Goal: Communication & Community: Answer question/provide support

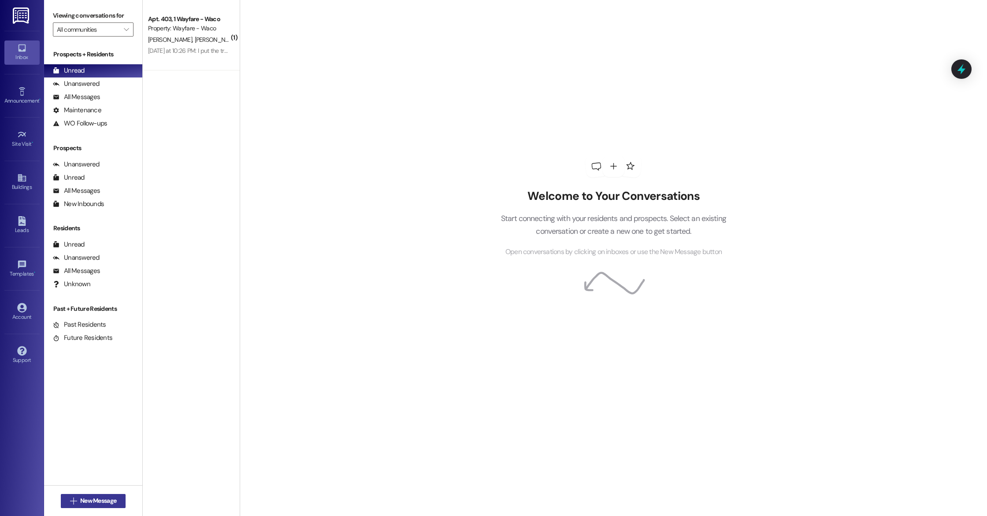
click at [89, 500] on span "New Message" at bounding box center [98, 501] width 36 height 9
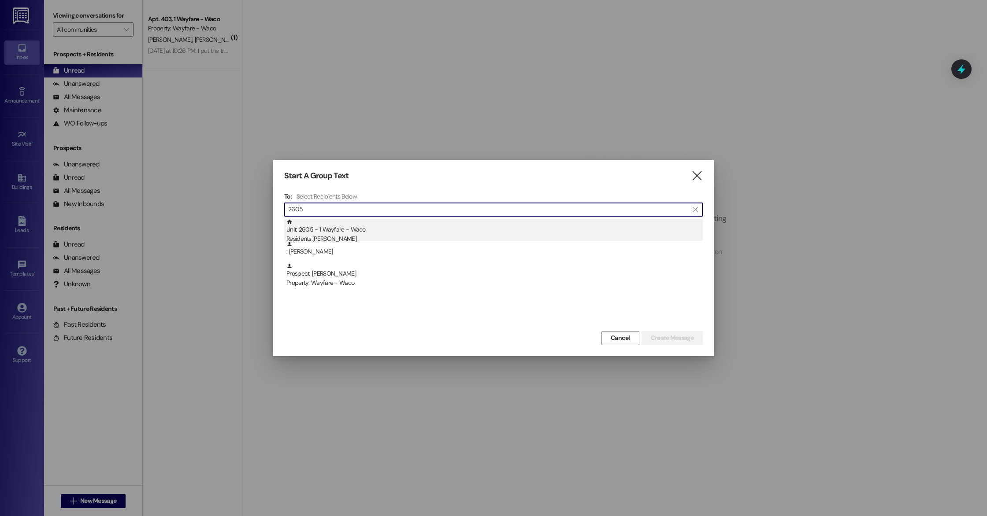
type input "2605"
click at [347, 233] on div "Unit: 2605 - 1 Wayfare - Waco Residents: [PERSON_NAME]" at bounding box center [494, 231] width 416 height 25
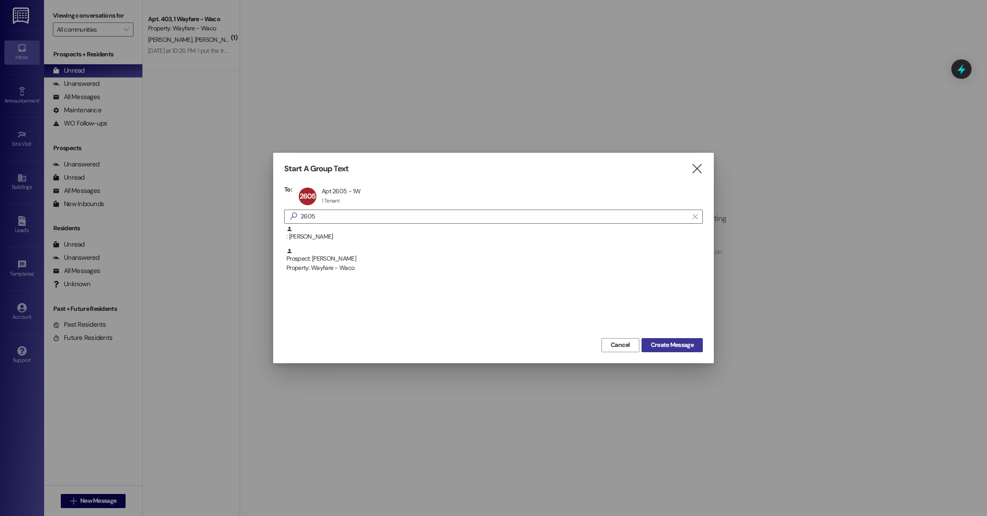
click at [684, 350] on button "Create Message" at bounding box center [671, 345] width 61 height 14
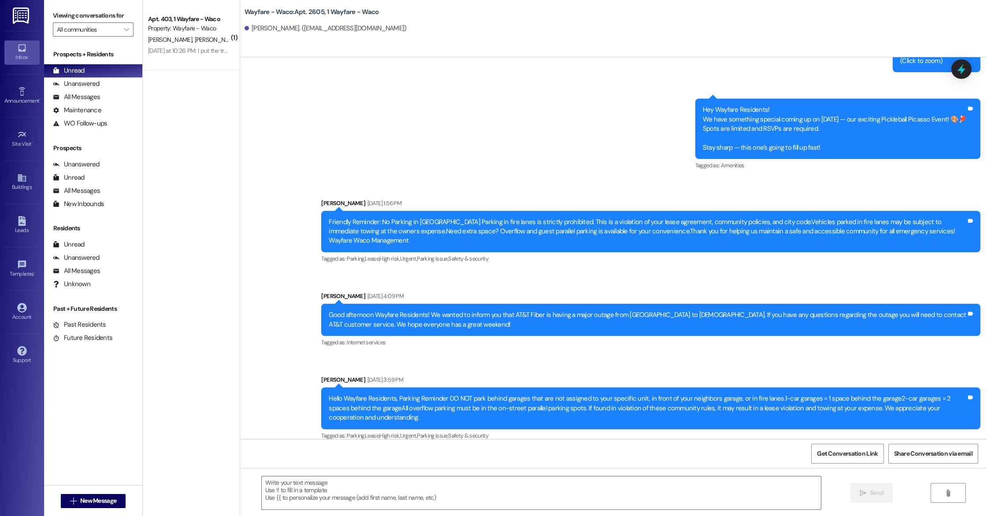
scroll to position [4883, 0]
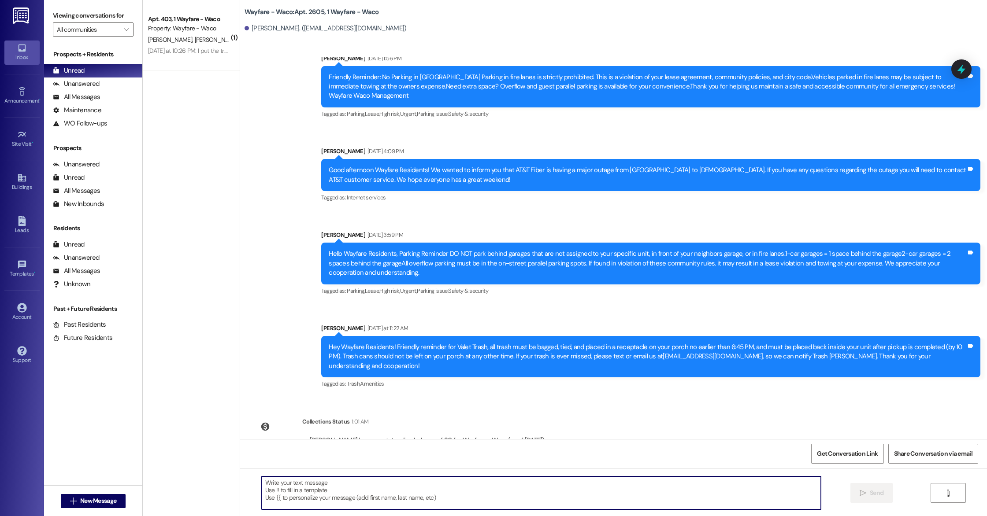
click at [435, 493] on textarea at bounding box center [541, 493] width 559 height 33
drag, startPoint x: 435, startPoint y: 493, endPoint x: 450, endPoint y: 351, distance: 143.1
click at [448, 357] on div "Sent via SMS [PERSON_NAME] [DATE] 10:35 AM Good morning JJ, this is [PERSON_NAM…" at bounding box center [613, 315] width 747 height 516
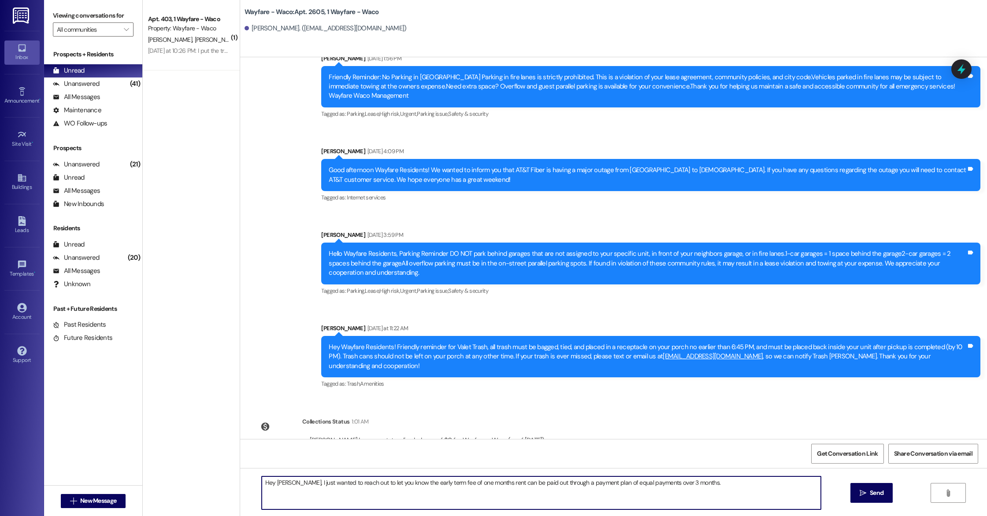
click at [693, 481] on textarea "Hey [PERSON_NAME], I just wanted to reach out to let you know the early term fe…" at bounding box center [541, 493] width 559 height 33
type textarea "Hey [PERSON_NAME], I just wanted to reach out to let you know the early term fe…"
click at [879, 492] on span "Send" at bounding box center [877, 493] width 14 height 9
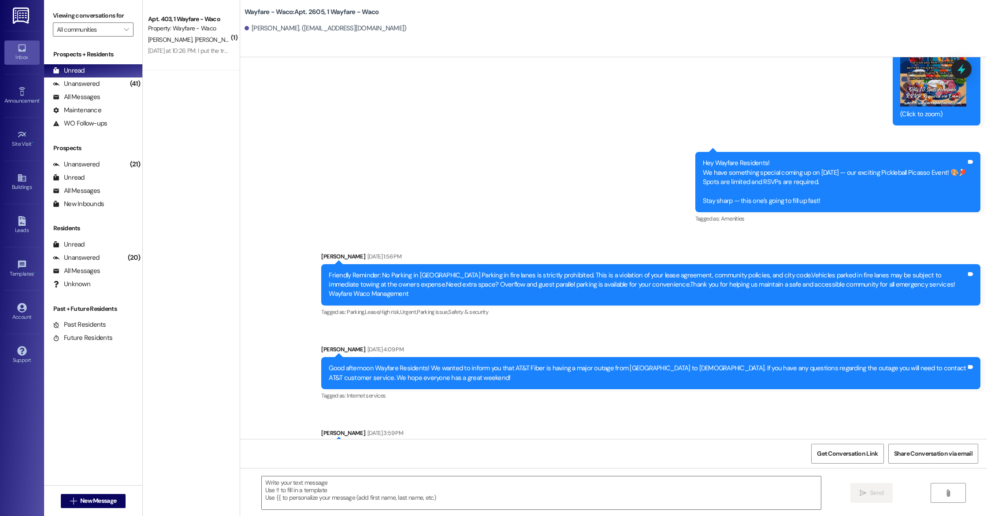
scroll to position [4944, 0]
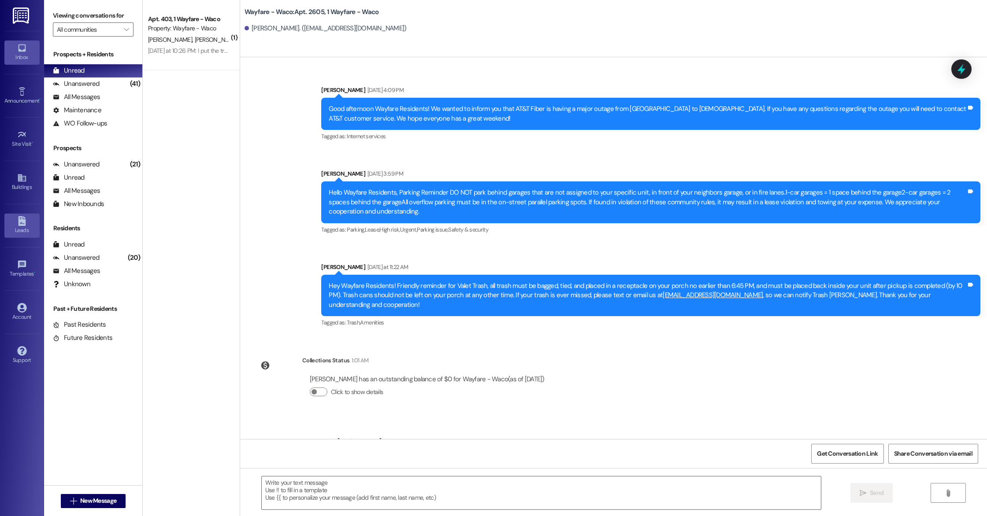
click at [25, 233] on div "Leads" at bounding box center [22, 230] width 44 height 9
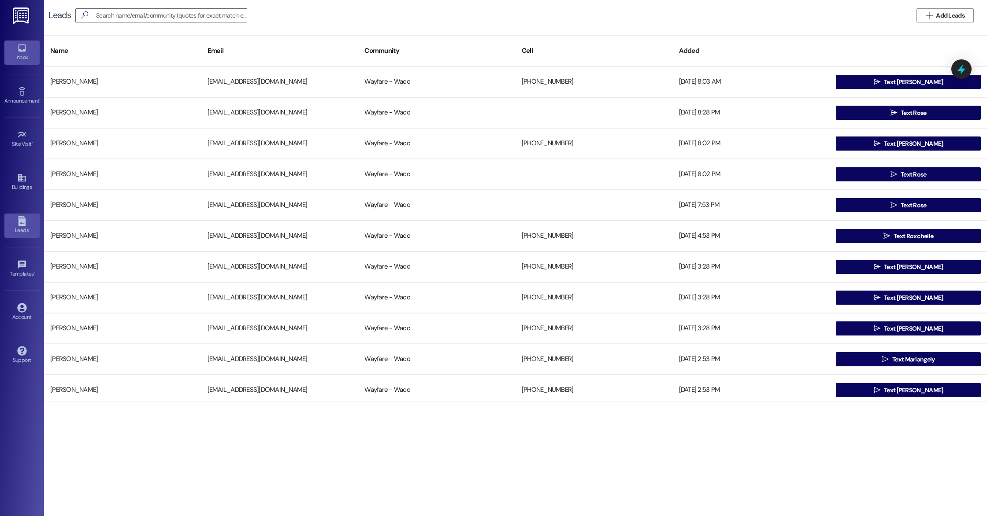
click at [20, 59] on div "Inbox" at bounding box center [22, 57] width 44 height 9
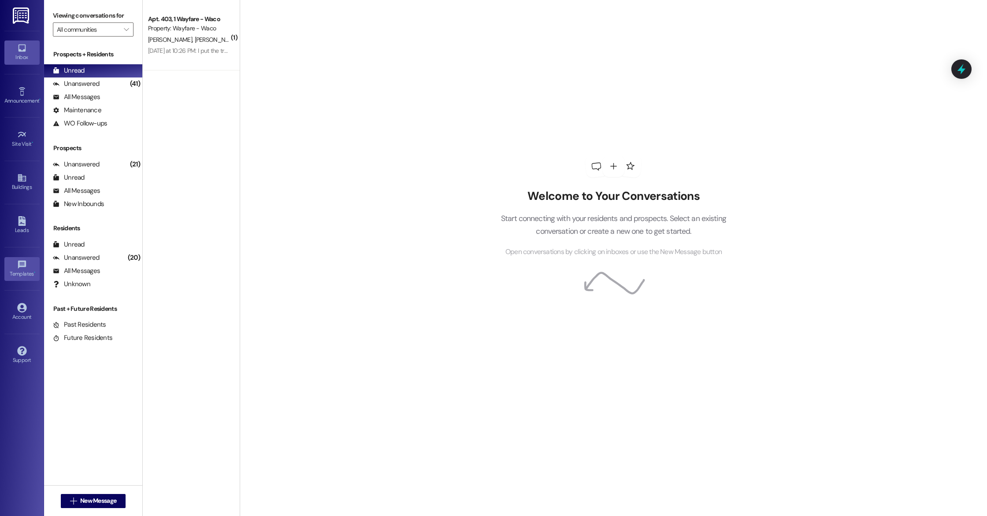
click at [15, 270] on div "Templates •" at bounding box center [22, 274] width 44 height 9
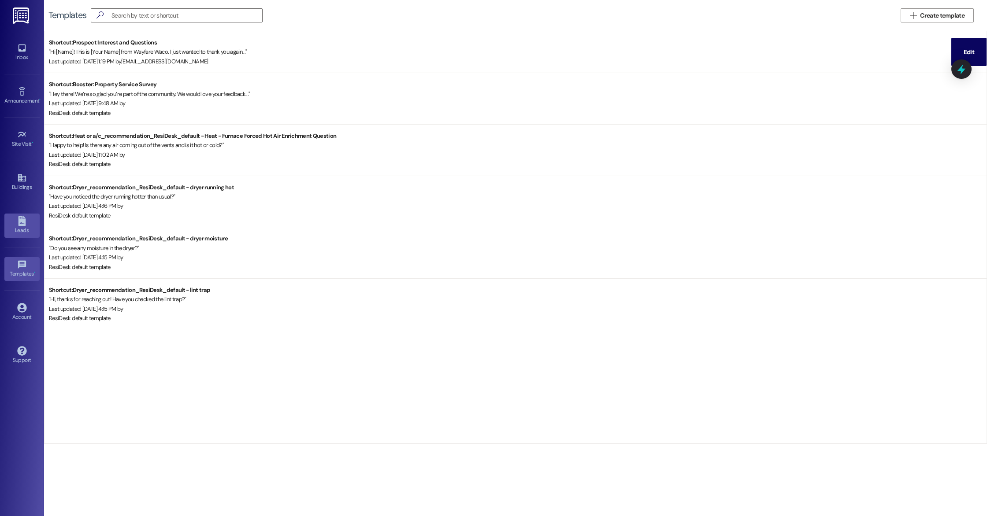
click at [21, 215] on link "Leads" at bounding box center [21, 226] width 35 height 24
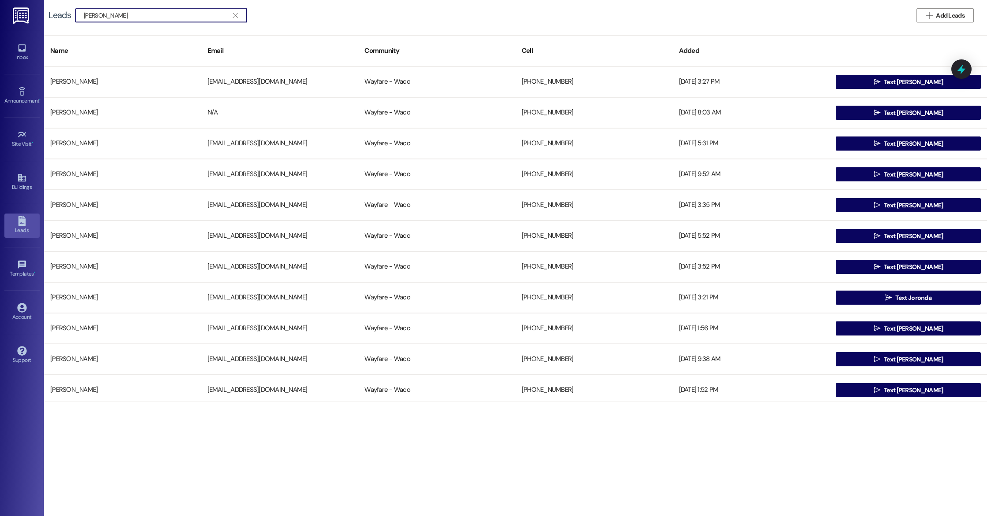
type input "[PERSON_NAME]"
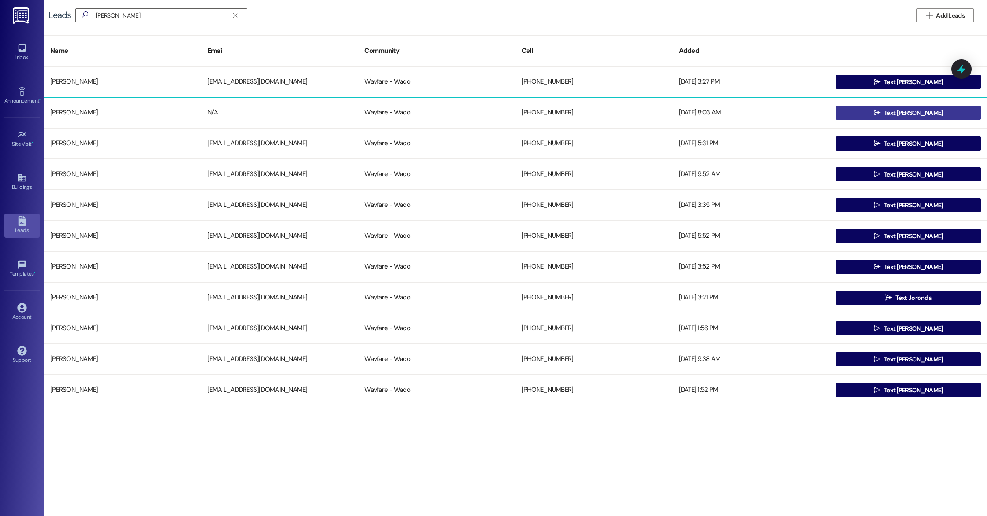
click at [864, 115] on button " Text [PERSON_NAME]" at bounding box center [908, 113] width 145 height 14
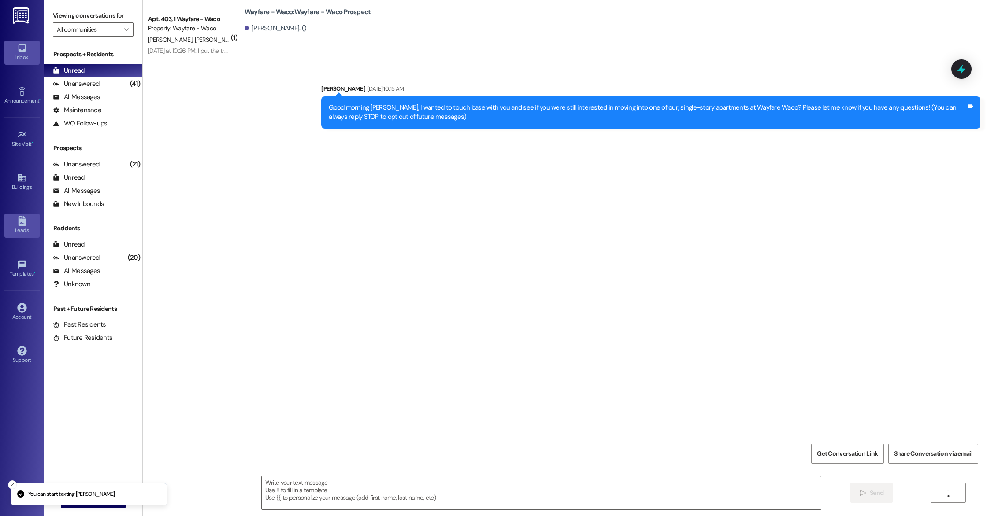
click at [20, 230] on div "Leads" at bounding box center [22, 230] width 44 height 9
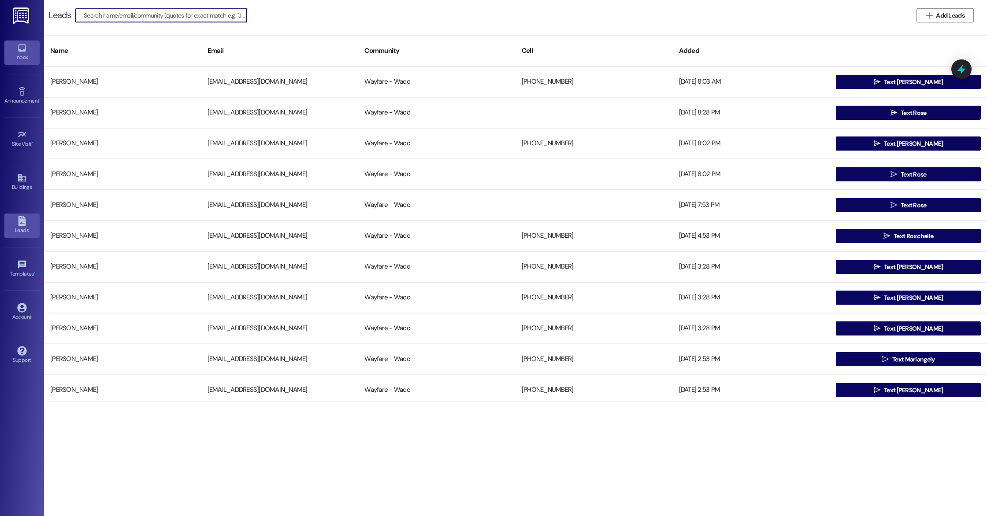
click at [22, 59] on div "Inbox" at bounding box center [22, 57] width 44 height 9
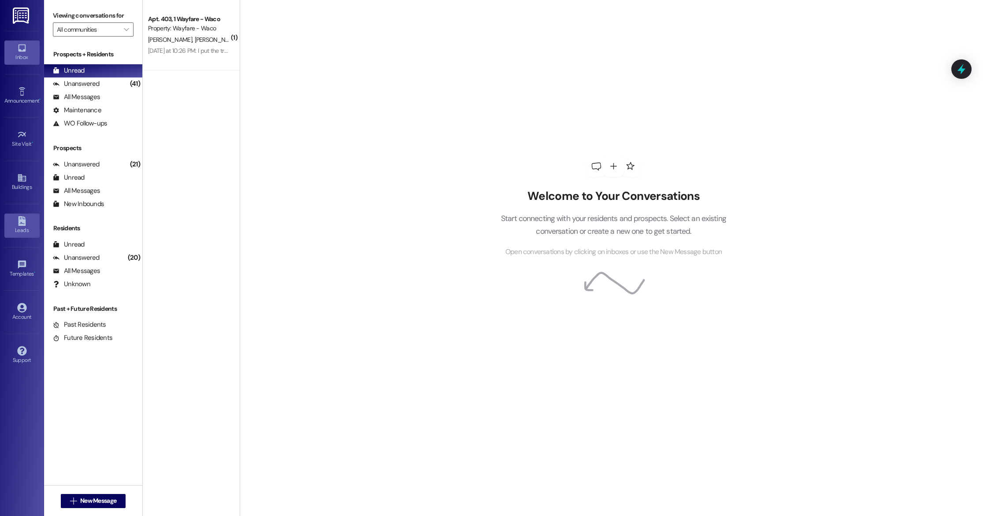
click at [26, 227] on div "Leads" at bounding box center [22, 230] width 44 height 9
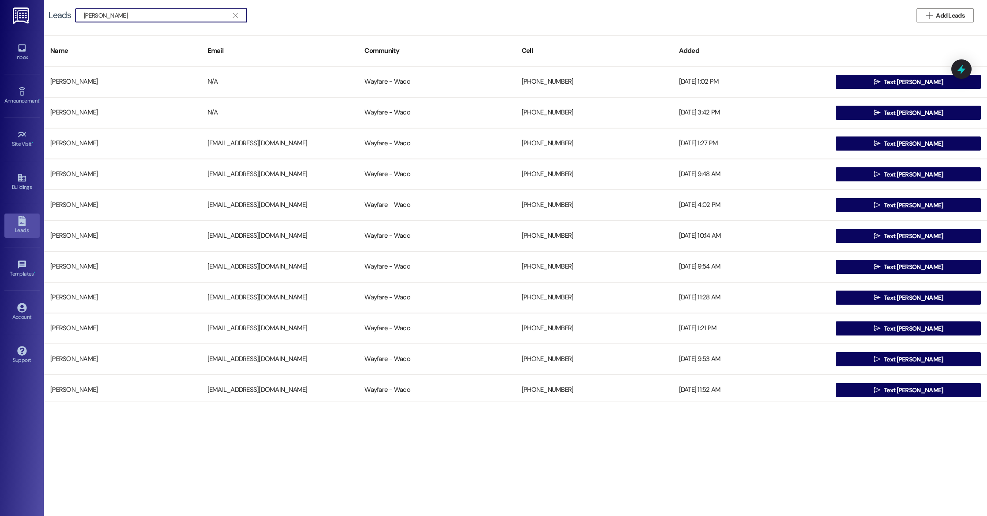
type input "[PERSON_NAME]"
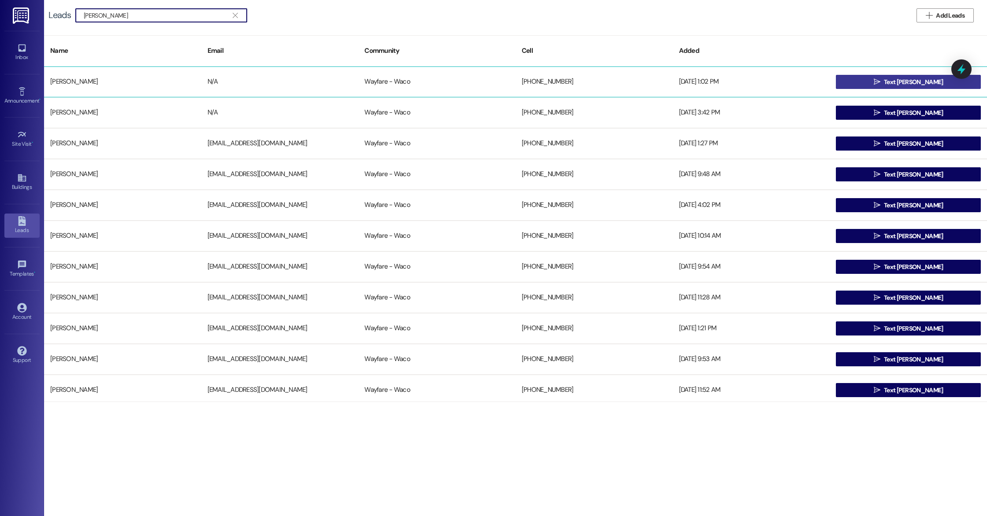
click at [864, 85] on button " Text [PERSON_NAME]" at bounding box center [908, 82] width 145 height 14
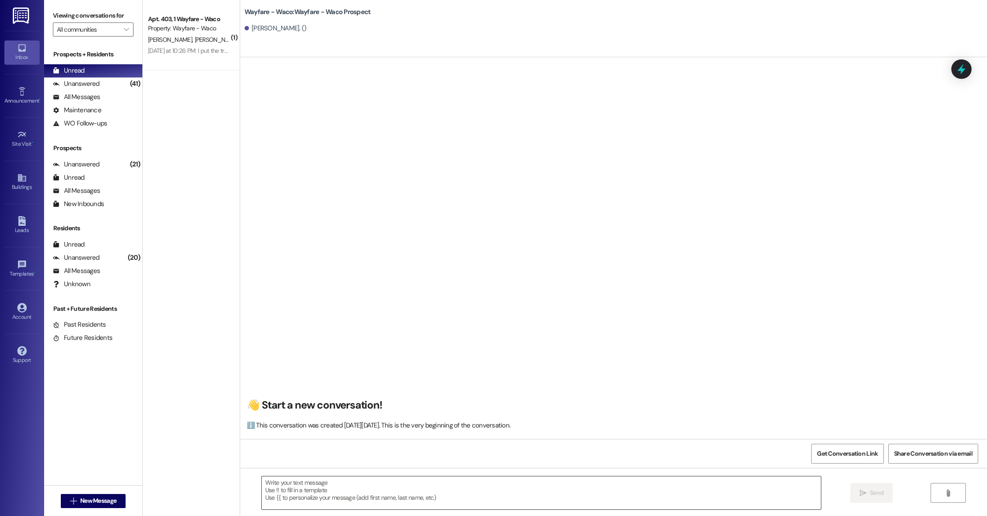
click at [371, 482] on textarea at bounding box center [541, 493] width 559 height 33
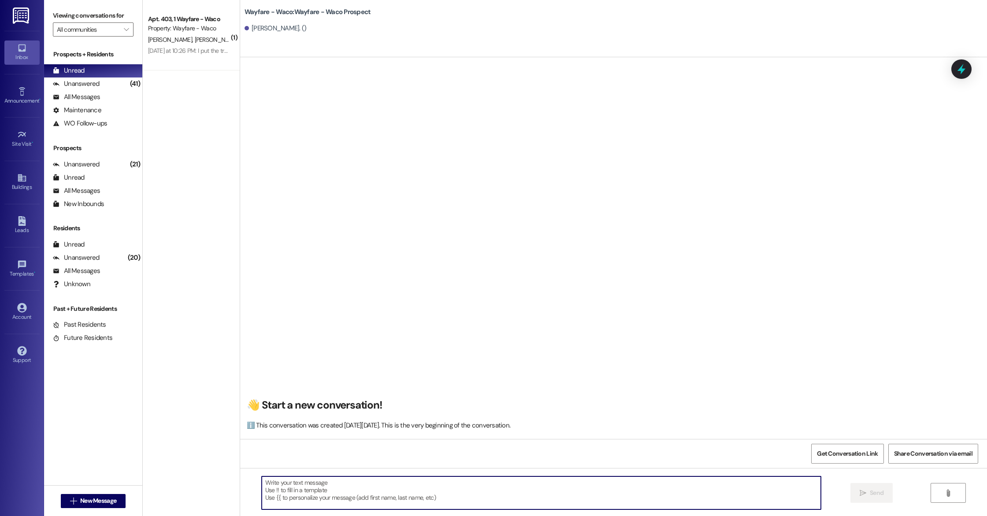
paste textarea "Hello (__), I wanted to see if you were still interested in scheduling a tour f…"
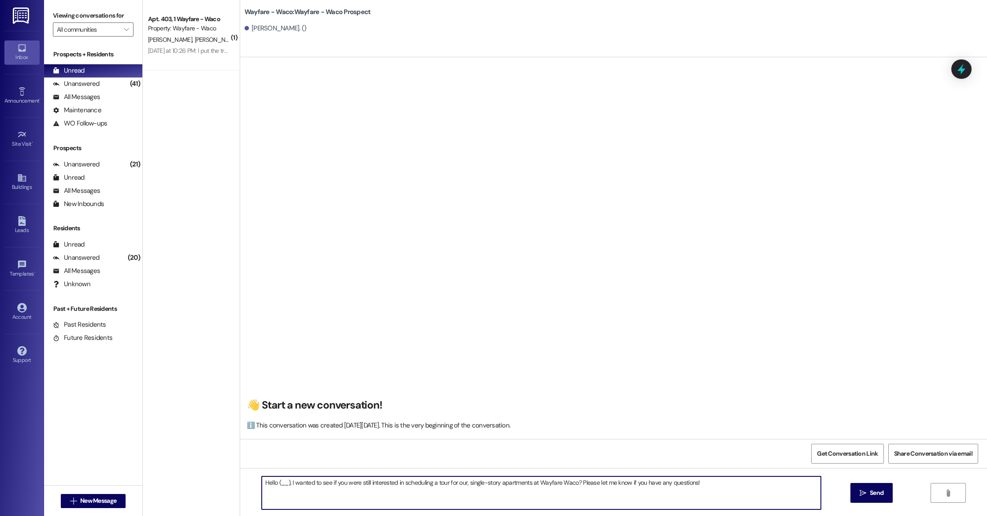
click at [283, 485] on textarea "Hello (__), I wanted to see if you were still interested in scheduling a tour f…" at bounding box center [541, 493] width 559 height 33
click at [730, 488] on textarea "Hello [PERSON_NAME], I wanted to see if you were still interested in scheduling…" at bounding box center [541, 493] width 559 height 33
type textarea "Hello [PERSON_NAME], I wanted to see if you were still interested in scheduling…"
click at [872, 499] on button " Send" at bounding box center [871, 493] width 43 height 20
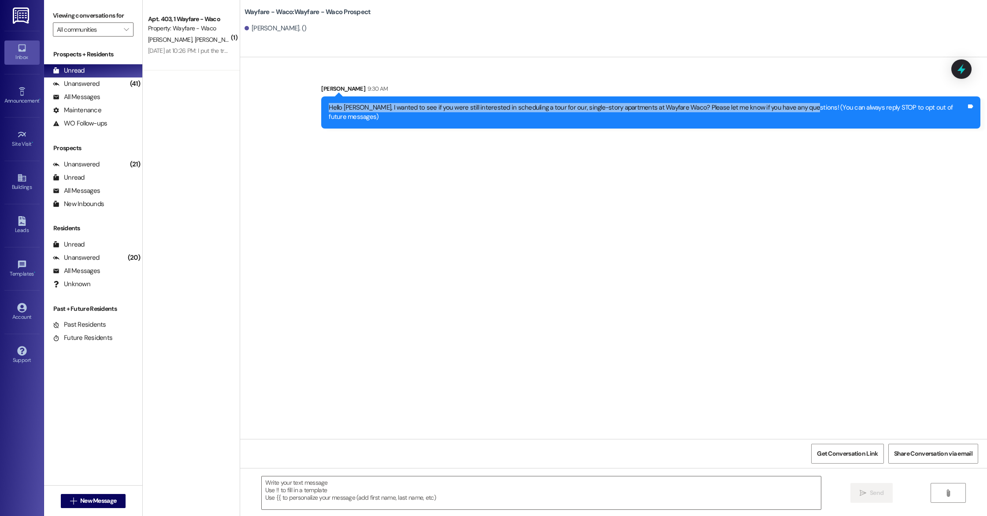
drag, startPoint x: 340, startPoint y: 107, endPoint x: 806, endPoint y: 107, distance: 465.7
click at [806, 107] on div "Hello [PERSON_NAME], I wanted to see if you were still interested in scheduling…" at bounding box center [647, 112] width 639 height 19
copy div "Hello [PERSON_NAME], I wanted to see if you were still interested in scheduling…"
click at [29, 218] on link "Leads" at bounding box center [21, 226] width 35 height 24
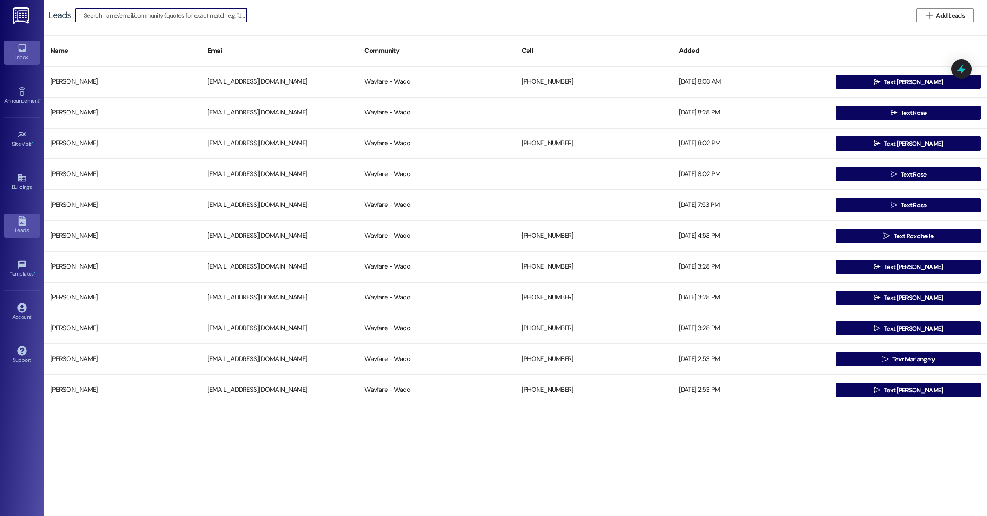
click at [23, 62] on div "Inbox" at bounding box center [22, 57] width 44 height 9
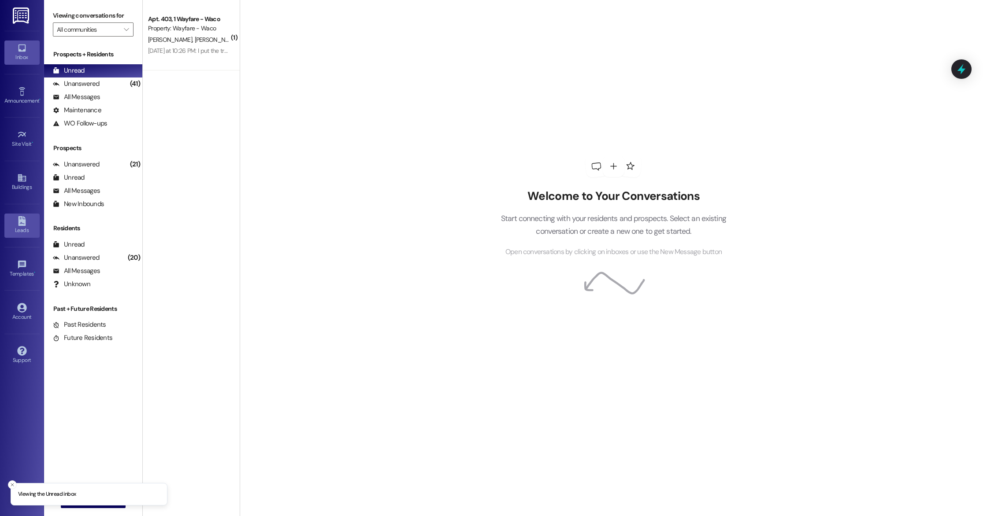
click at [26, 223] on icon at bounding box center [22, 221] width 10 height 10
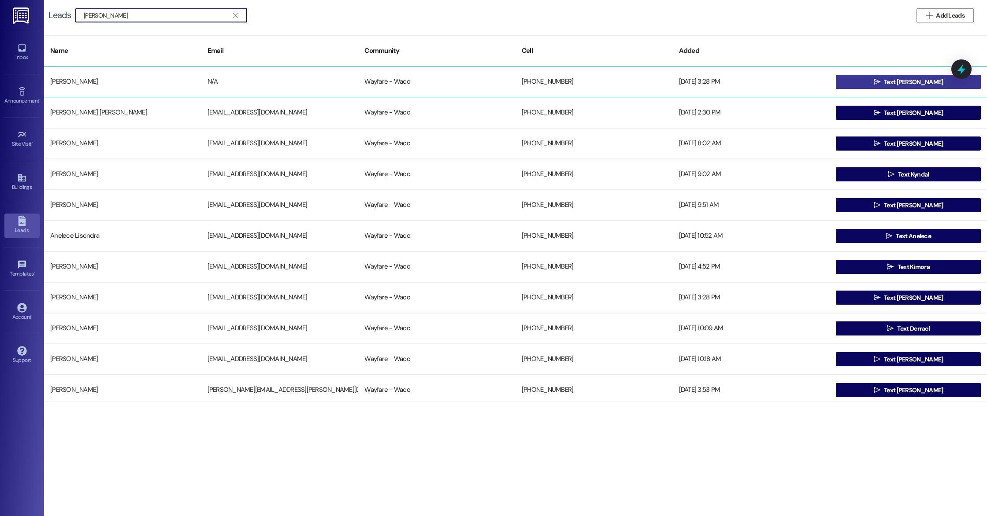
type input "[PERSON_NAME]"
click at [891, 81] on span " Text [PERSON_NAME]" at bounding box center [908, 81] width 73 height 13
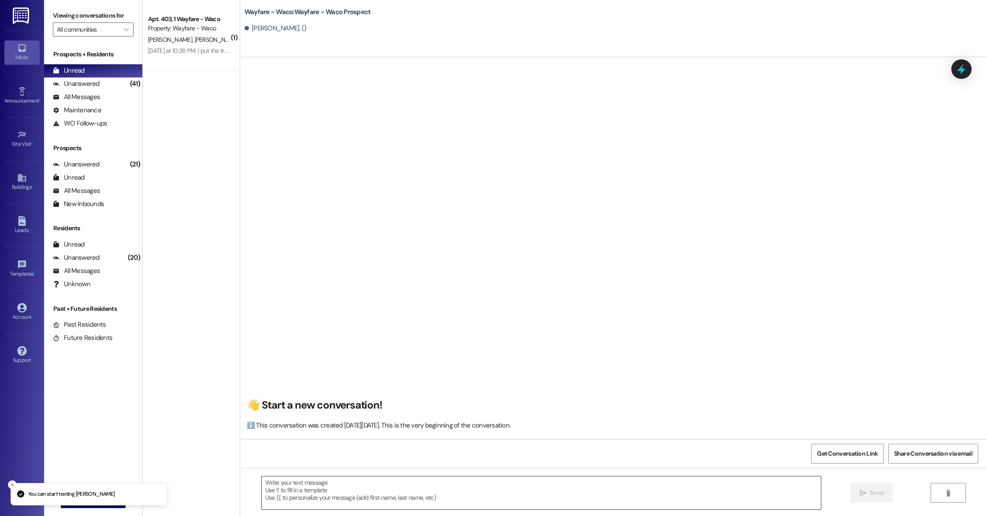
click at [333, 492] on textarea at bounding box center [541, 493] width 559 height 33
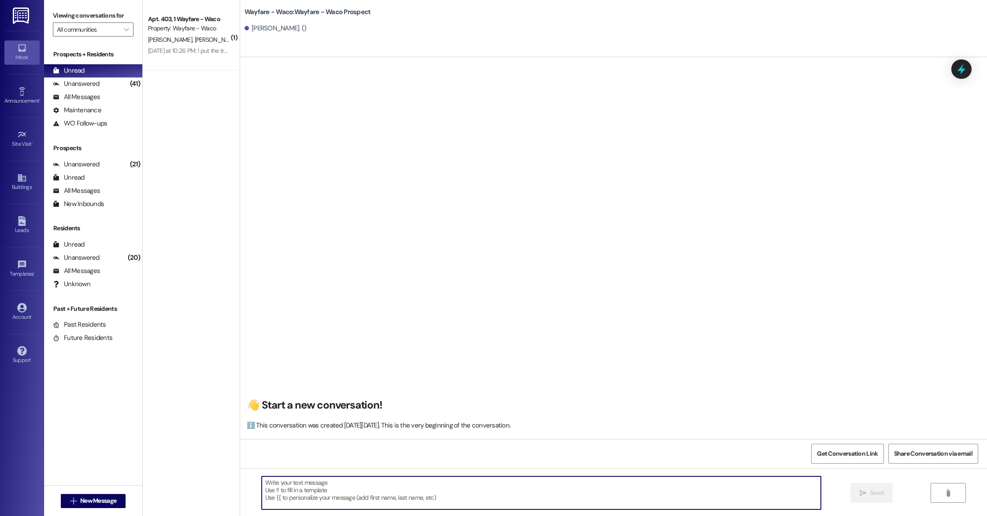
paste textarea "Hello [PERSON_NAME], I wanted to see if you were still interested in scheduling…"
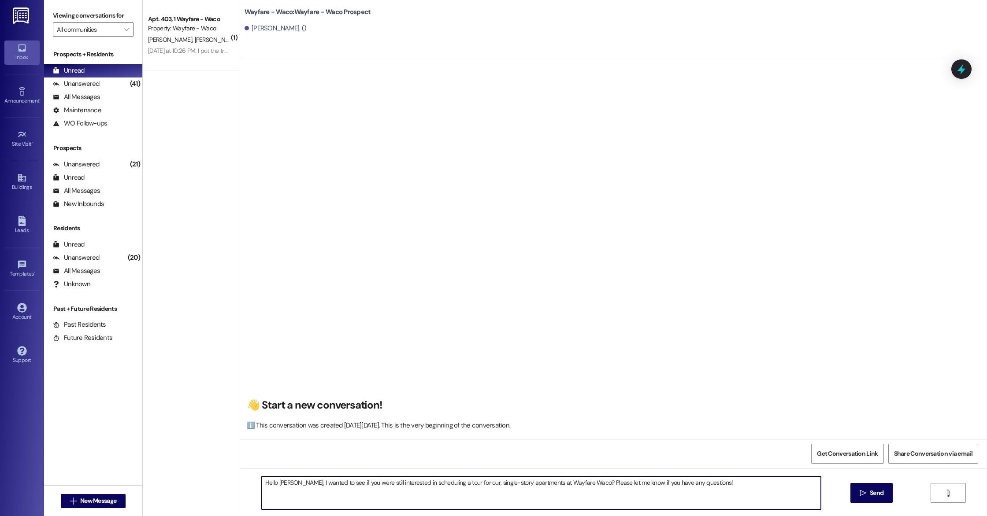
click at [284, 486] on textarea "Hello [PERSON_NAME], I wanted to see if you were still interested in scheduling…" at bounding box center [541, 493] width 559 height 33
type textarea "Hello [PERSON_NAME], I wanted to see if you were still interested in scheduling…"
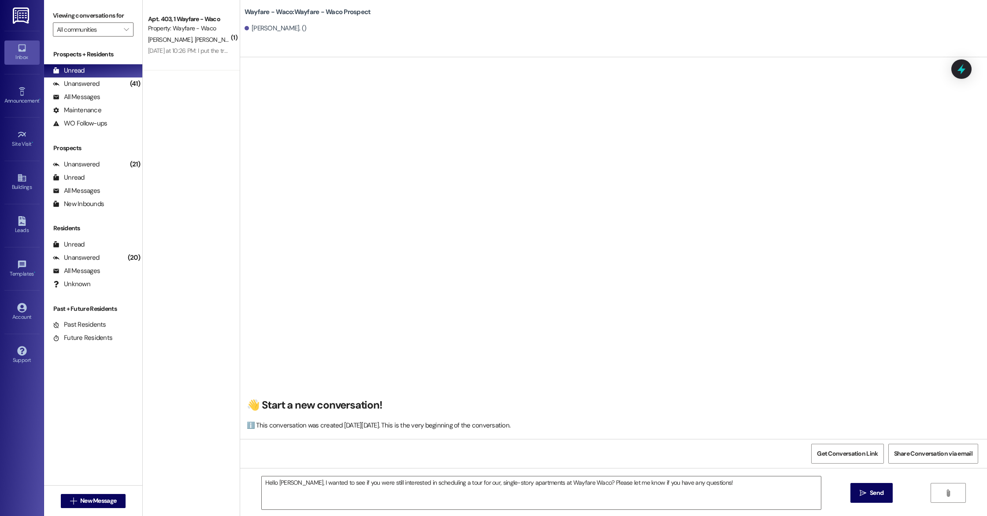
click at [895, 496] on div "Hello [PERSON_NAME], I wanted to see if you were still interested in scheduling…" at bounding box center [613, 501] width 747 height 66
click at [883, 496] on span "Send" at bounding box center [876, 493] width 17 height 9
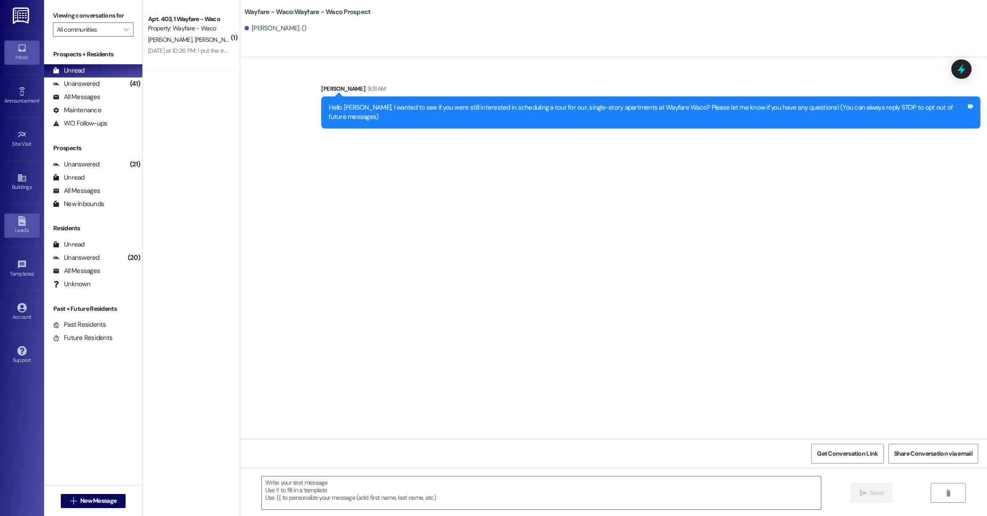
click at [26, 226] on link "Leads" at bounding box center [21, 226] width 35 height 24
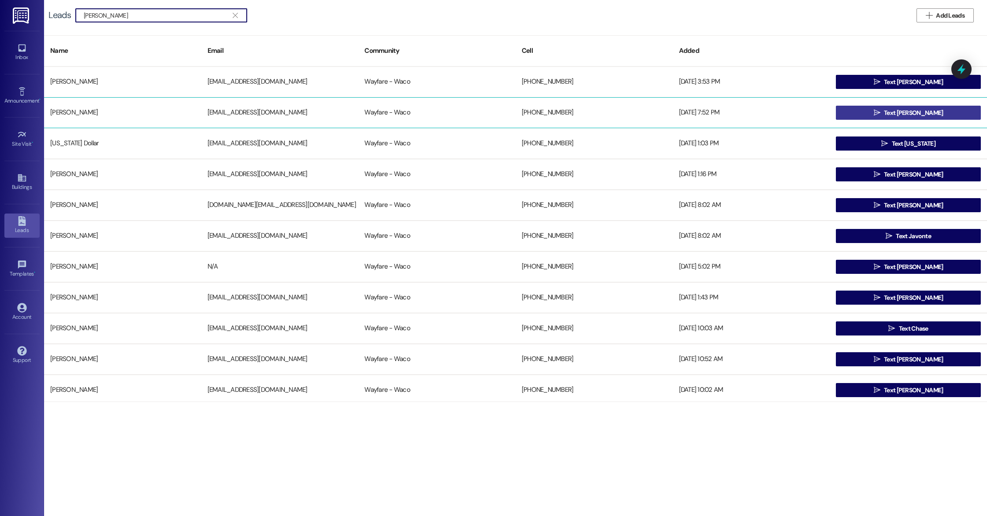
type input "[PERSON_NAME]"
click at [846, 109] on button " Text [PERSON_NAME]" at bounding box center [908, 113] width 145 height 14
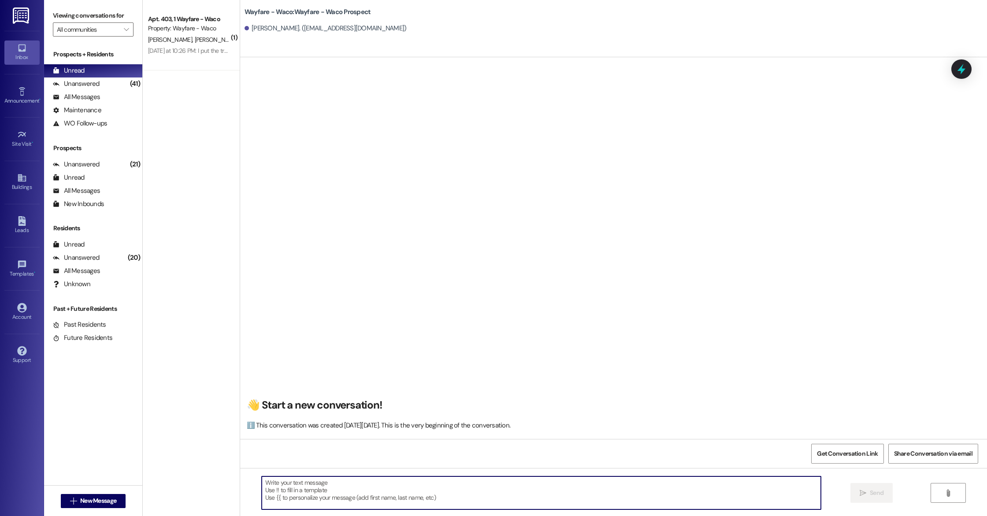
click at [286, 500] on textarea at bounding box center [541, 493] width 559 height 33
paste textarea "Hello (____), I wanted to touch base with you and see if you were still interes…"
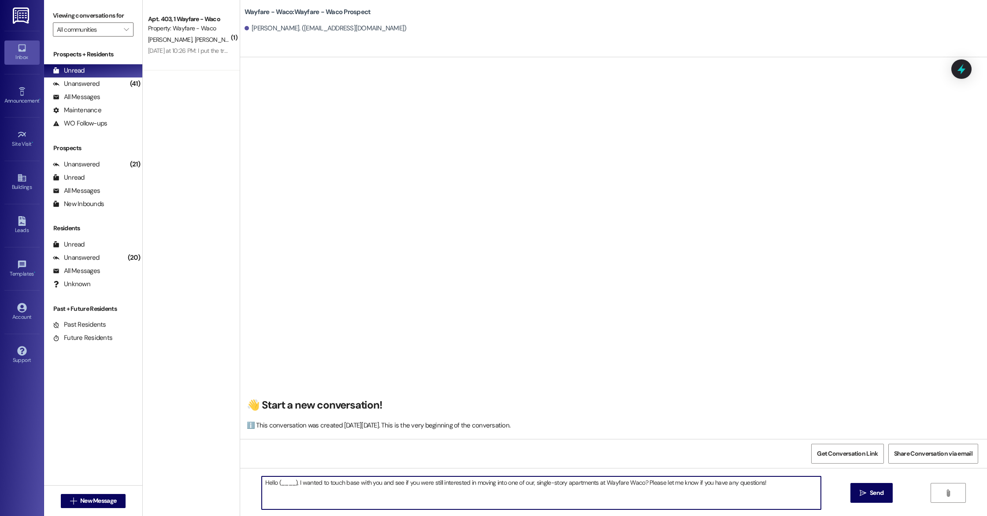
click at [290, 485] on textarea "Hello (____), I wanted to touch base with you and see if you were still interes…" at bounding box center [541, 493] width 559 height 33
click at [293, 499] on textarea "Hello [PERSON_NAME], I wanted to touch base with you and see if you were still …" at bounding box center [541, 493] width 559 height 33
type textarea "Hello [PERSON_NAME], I wanted to touch base with you and see if you were still …"
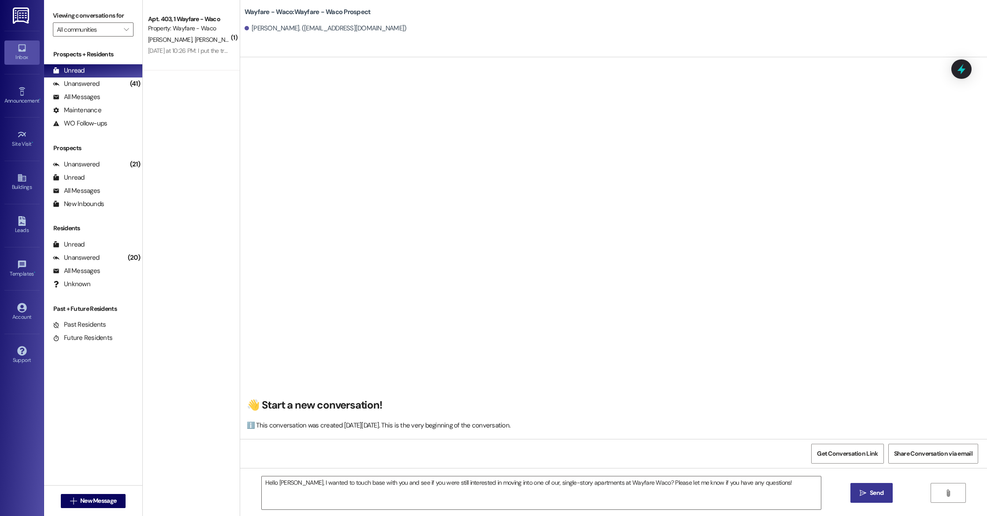
click at [870, 495] on span "Send" at bounding box center [877, 493] width 14 height 9
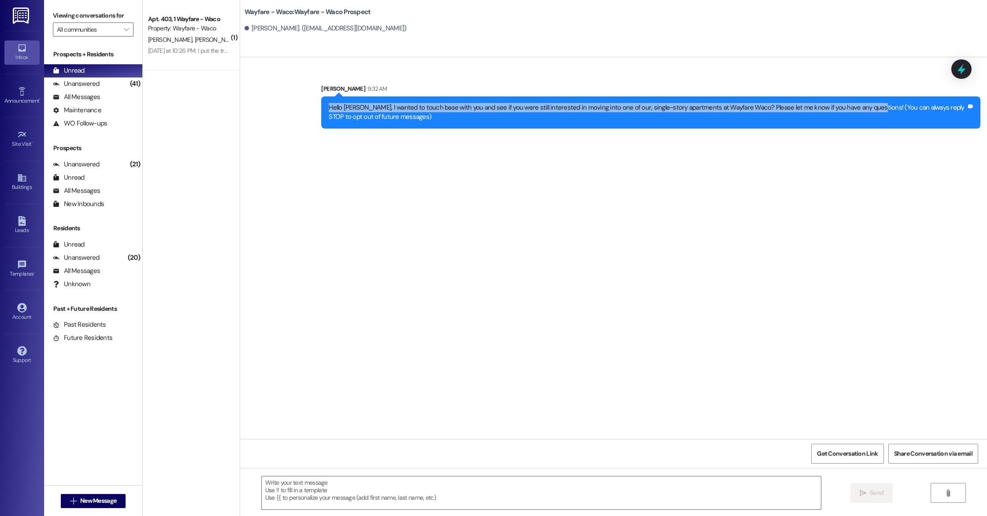
drag, startPoint x: 321, startPoint y: 107, endPoint x: 860, endPoint y: 108, distance: 539.2
click at [860, 108] on div "Hello [PERSON_NAME], I wanted to touch base with you and see if you were still …" at bounding box center [647, 112] width 639 height 19
copy div "Hello [PERSON_NAME], I wanted to touch base with you and see if you were still …"
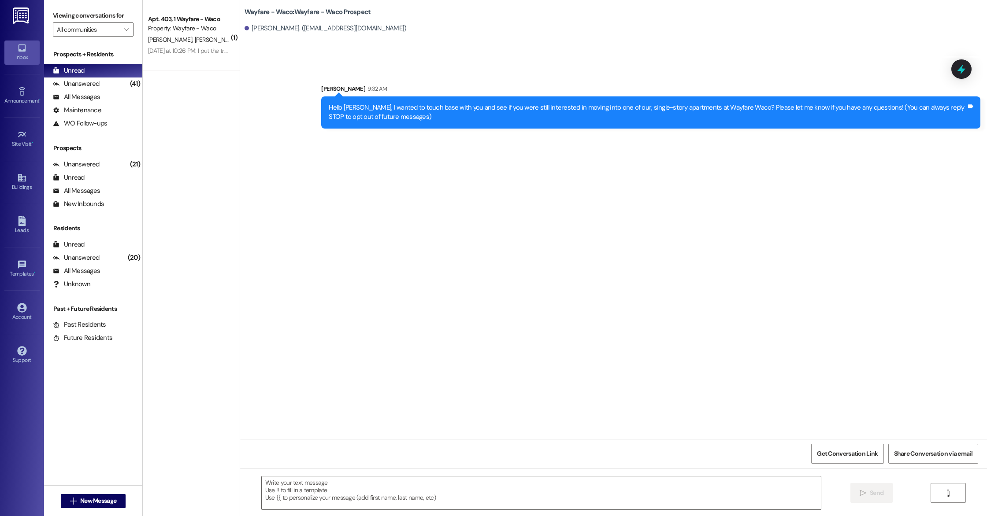
click at [674, 58] on div "Sent via SMS [PERSON_NAME] 9:32 AM Hello [PERSON_NAME], I wanted to touch base …" at bounding box center [613, 248] width 747 height 382
click at [19, 233] on div "Leads" at bounding box center [22, 230] width 44 height 9
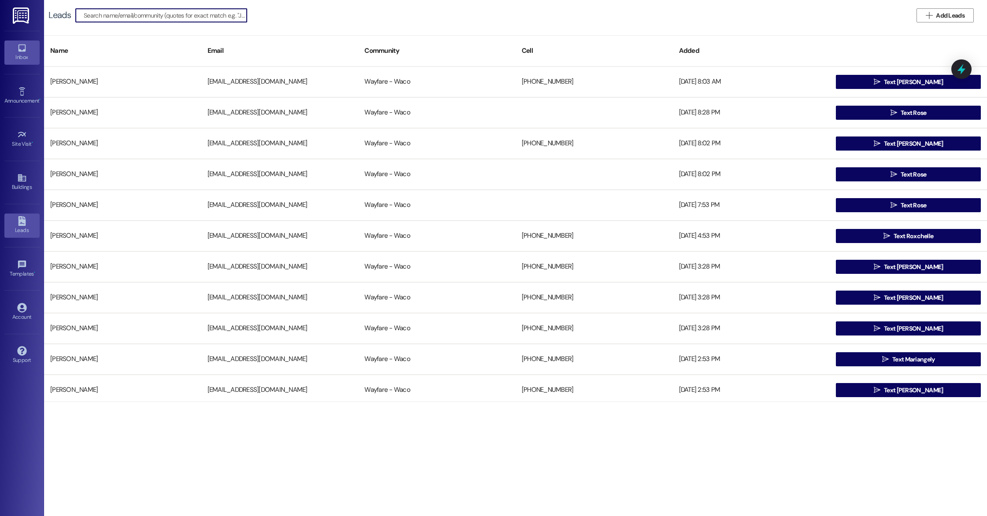
click at [23, 55] on div "Inbox" at bounding box center [22, 57] width 44 height 9
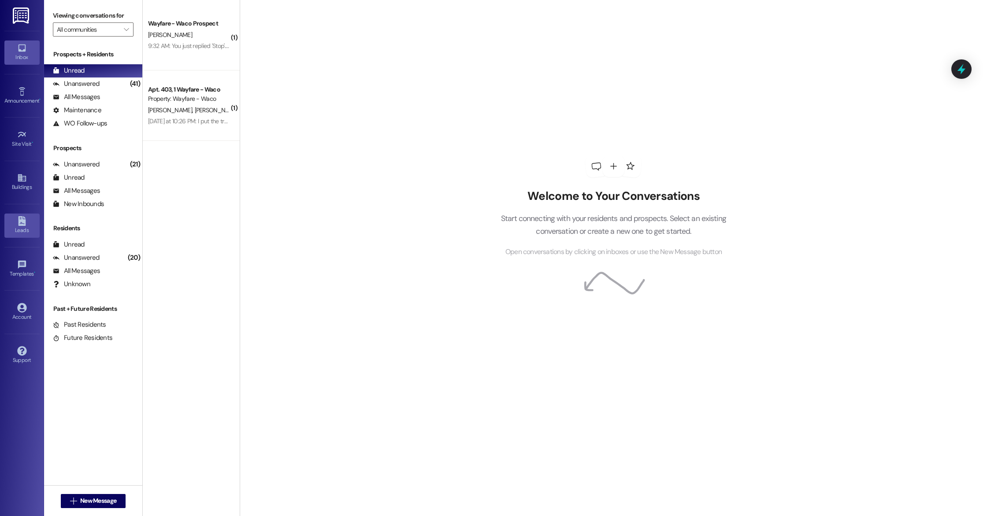
click at [21, 233] on div "Leads" at bounding box center [22, 230] width 44 height 9
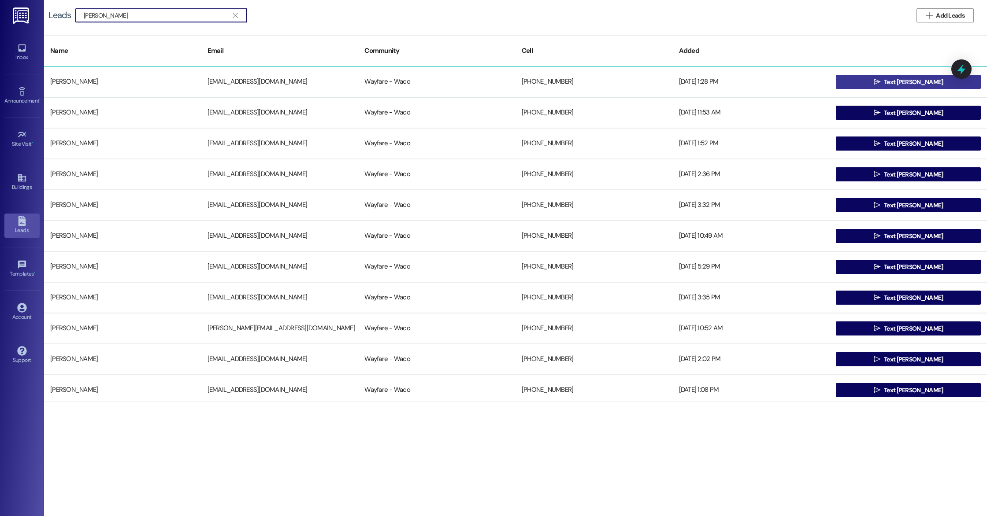
type input "[PERSON_NAME]"
click at [863, 82] on button " Text [PERSON_NAME]" at bounding box center [908, 82] width 145 height 14
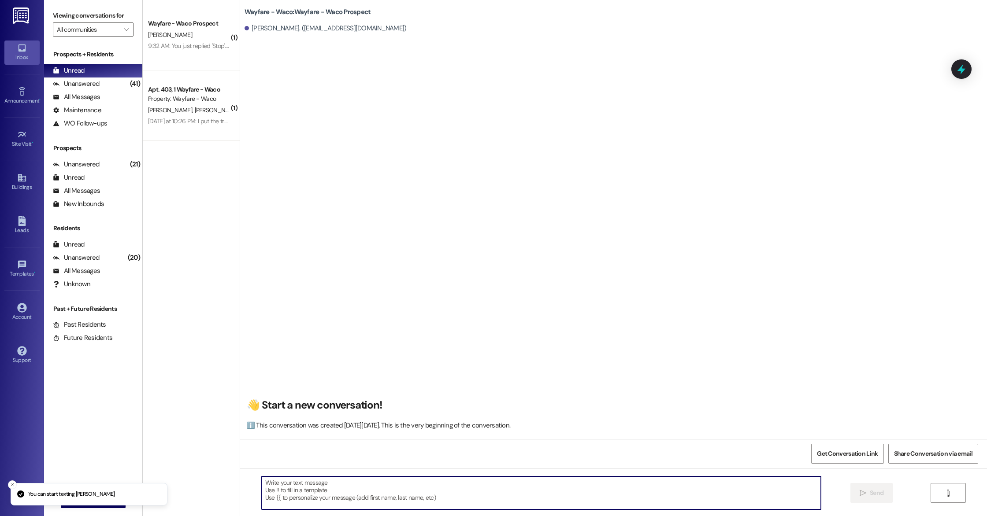
click at [334, 487] on textarea at bounding box center [541, 493] width 559 height 33
paste textarea "Hello [PERSON_NAME], I wanted to touch base with you and see if you were still …"
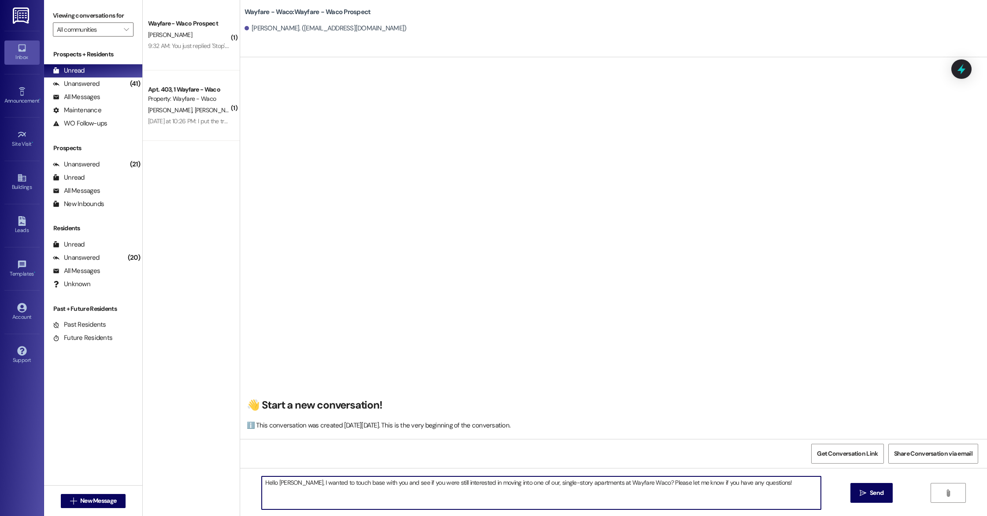
click at [292, 484] on textarea "Hello [PERSON_NAME], I wanted to touch base with you and see if you were still …" at bounding box center [541, 493] width 559 height 33
type textarea "Hello [PERSON_NAME], I wanted to touch base with you and see if you were still …"
click at [366, 495] on textarea "Hello [PERSON_NAME], I wanted to touch base with you and see if you were still …" at bounding box center [541, 493] width 559 height 33
click at [870, 491] on span "Send" at bounding box center [877, 493] width 14 height 9
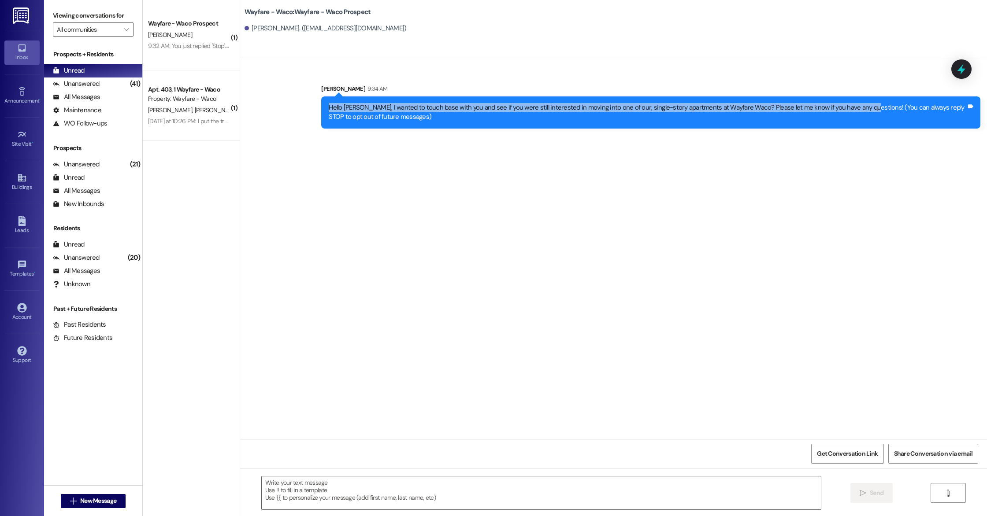
drag, startPoint x: 323, startPoint y: 105, endPoint x: 852, endPoint y: 106, distance: 529.1
click at [852, 106] on div "Hello [PERSON_NAME], I wanted to touch base with you and see if you were still …" at bounding box center [647, 112] width 637 height 19
copy div "Hello [PERSON_NAME], I wanted to touch base with you and see if you were still …"
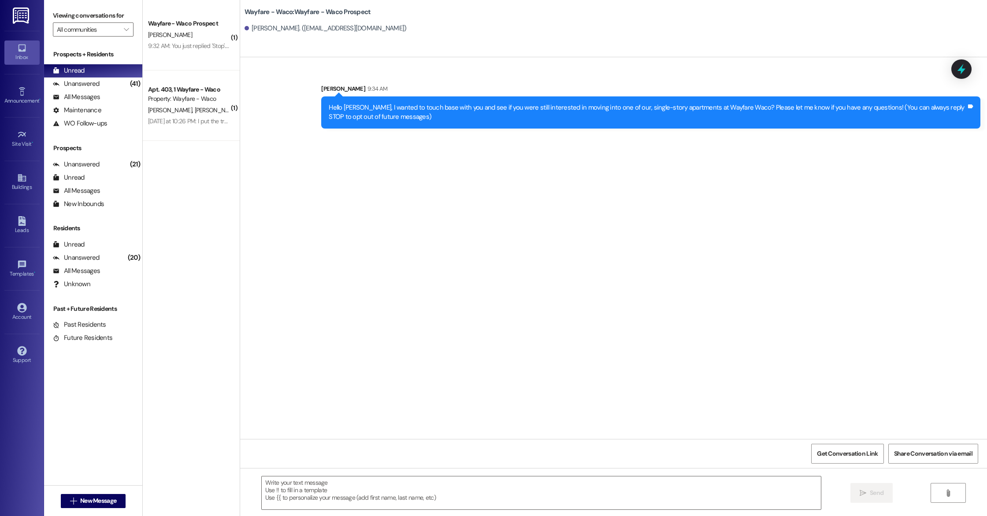
click at [507, 70] on div "Sent via SMS [PERSON_NAME] 9:34 AM Hello [PERSON_NAME], I wanted to touch base …" at bounding box center [613, 99] width 747 height 71
click at [19, 237] on link "Leads" at bounding box center [21, 226] width 35 height 24
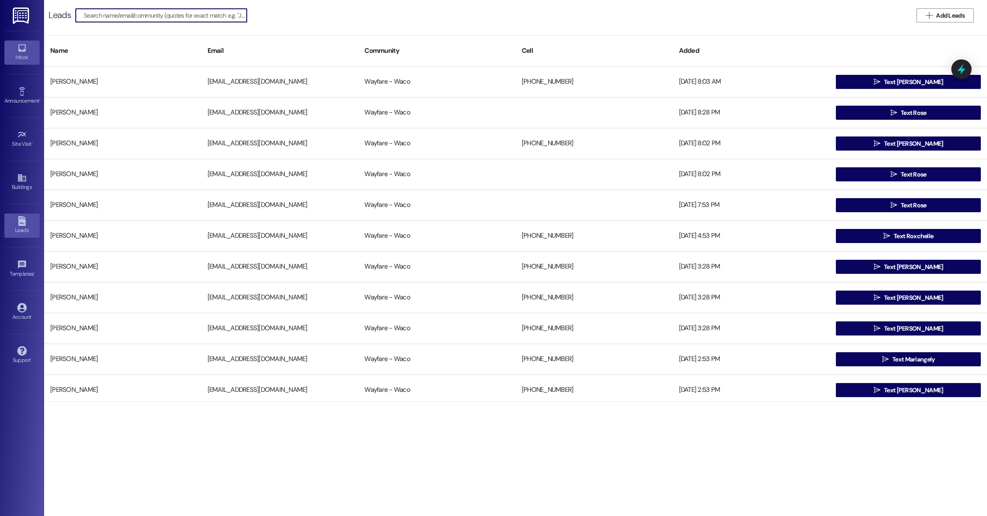
click at [23, 57] on div "Inbox" at bounding box center [22, 57] width 44 height 9
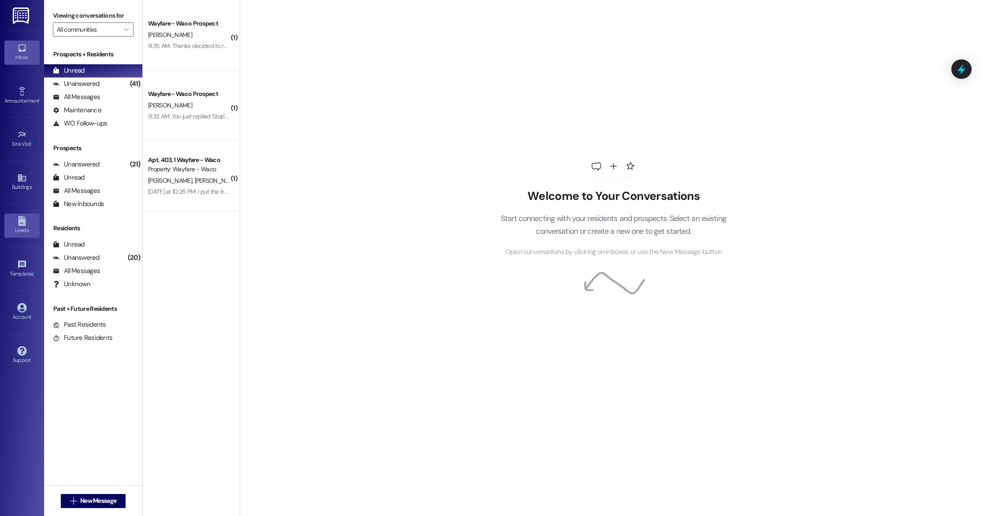
click at [18, 236] on link "Leads" at bounding box center [21, 226] width 35 height 24
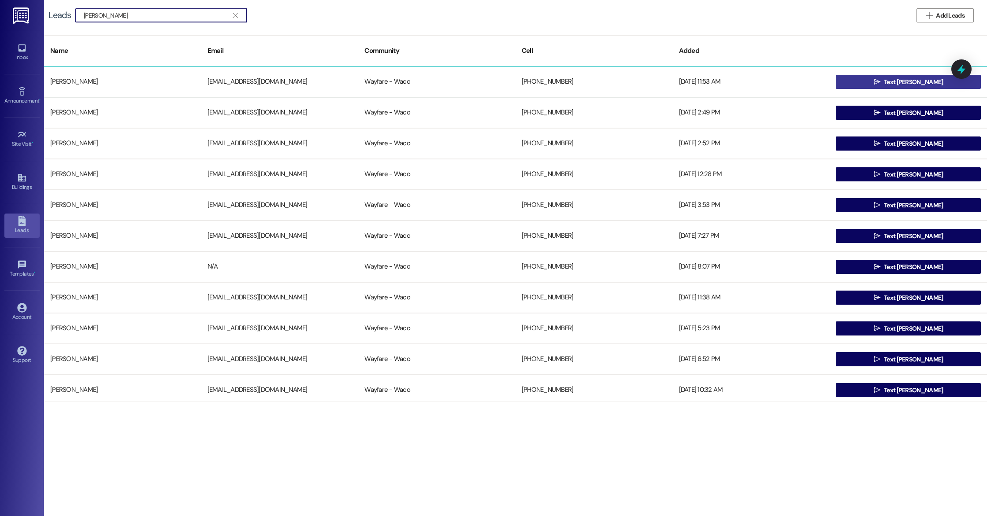
type input "[PERSON_NAME]"
click at [882, 83] on button " Text [PERSON_NAME]" at bounding box center [908, 82] width 145 height 14
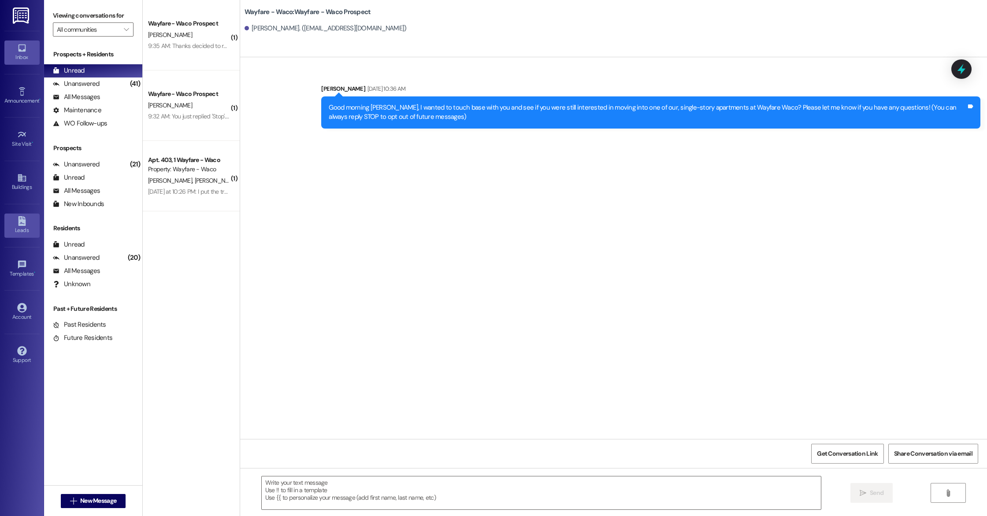
click at [21, 229] on div "Leads" at bounding box center [22, 230] width 44 height 9
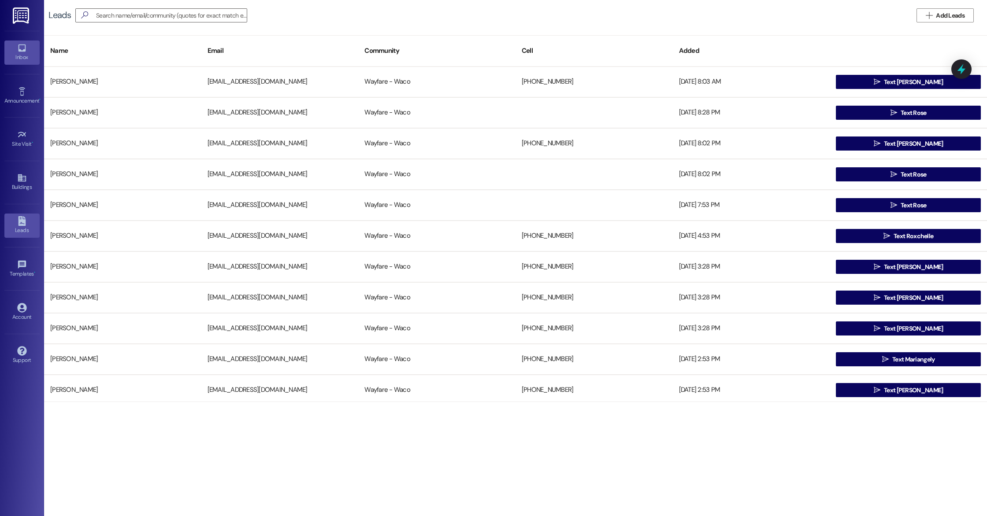
click at [26, 53] on div "Inbox" at bounding box center [22, 57] width 44 height 9
